Goal: Transaction & Acquisition: Purchase product/service

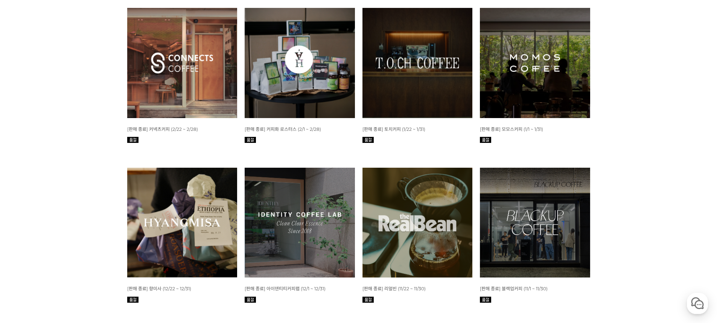
scroll to position [790, 0]
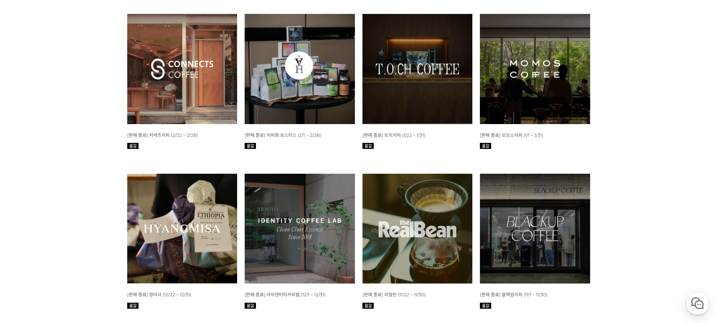
click at [198, 96] on img at bounding box center [182, 69] width 110 height 110
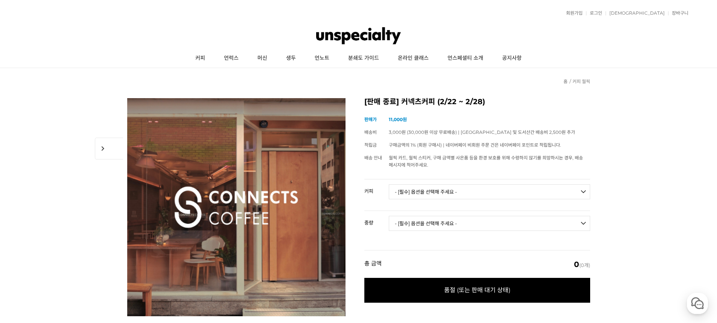
drag, startPoint x: 570, startPoint y: 231, endPoint x: 325, endPoint y: 90, distance: 283.2
click at [198, 56] on link "커피" at bounding box center [200, 58] width 29 height 19
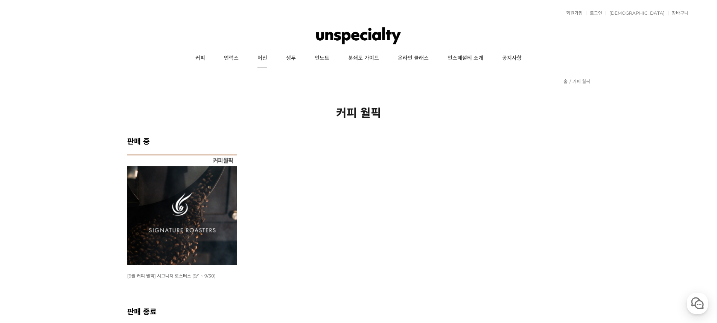
click at [263, 58] on link "머신" at bounding box center [262, 58] width 29 height 19
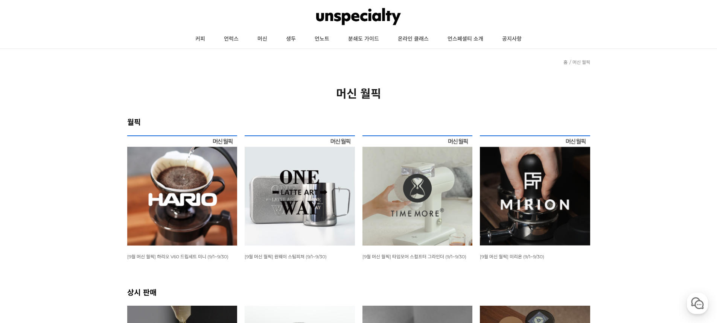
scroll to position [75, 0]
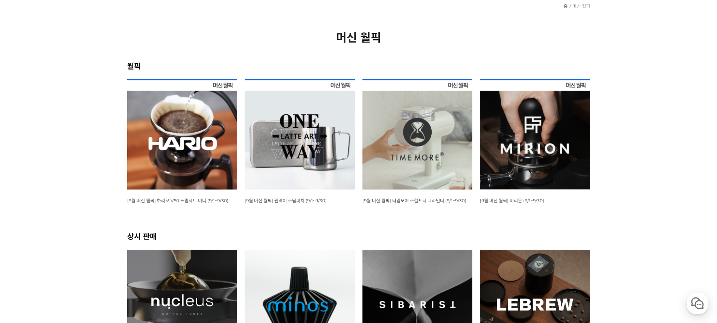
click at [182, 124] on img at bounding box center [182, 134] width 110 height 110
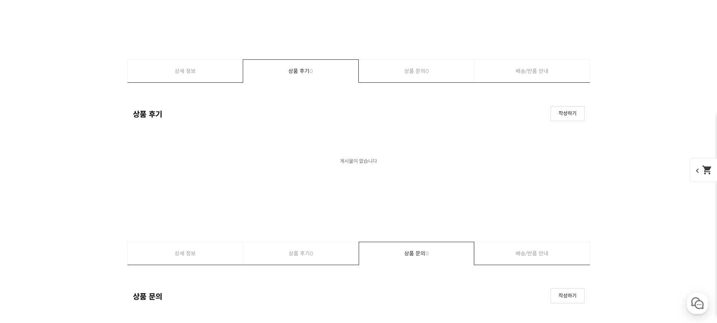
scroll to position [3500, 0]
